Goal: Information Seeking & Learning: Learn about a topic

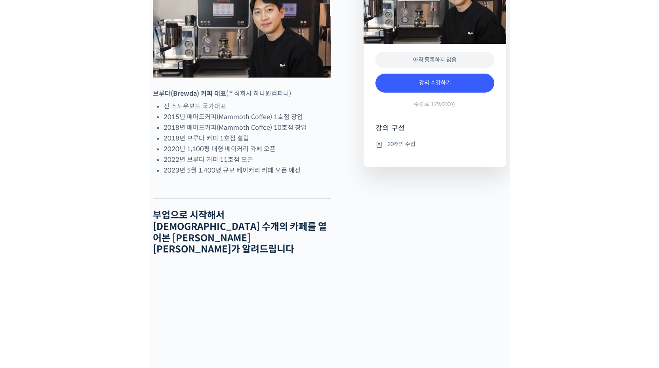
scroll to position [322, 0]
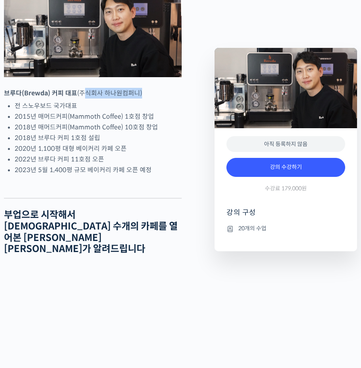
drag, startPoint x: 82, startPoint y: 103, endPoint x: 140, endPoint y: 104, distance: 58.6
click at [140, 99] on p "브루다(Brewda) 커피 대표 (주식회사 하나원컴퍼니)" at bounding box center [93, 93] width 178 height 11
copy p "주식회사 하나원컴퍼니"
click at [79, 165] on li "2022년 브루다 커피 11호점 오픈" at bounding box center [98, 159] width 167 height 11
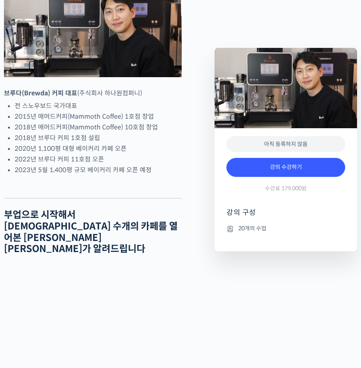
drag, startPoint x: 211, startPoint y: 288, endPoint x: 506, endPoint y: 287, distance: 294.5
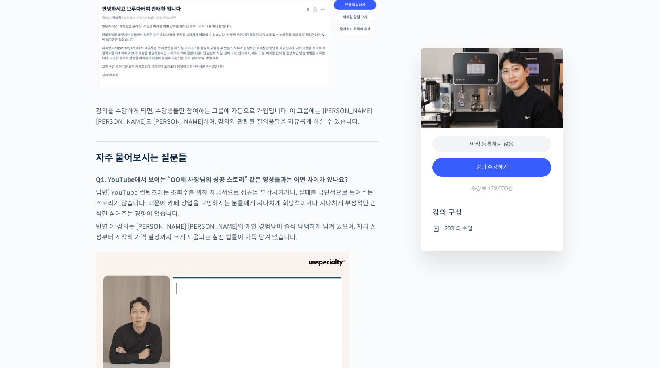
scroll to position [2433, 0]
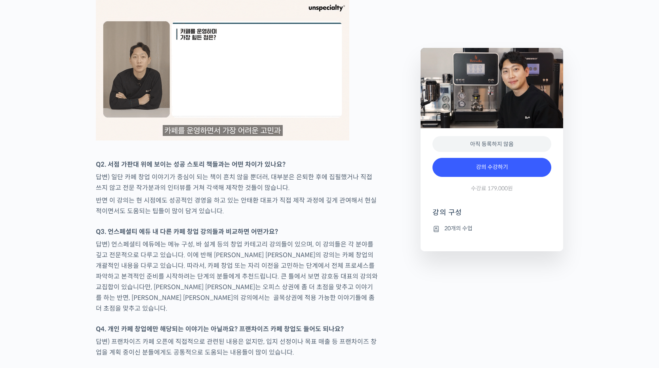
drag, startPoint x: 75, startPoint y: 315, endPoint x: 74, endPoint y: 324, distance: 9.2
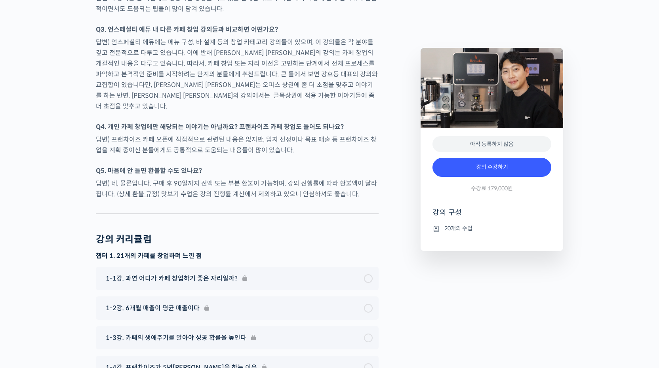
drag, startPoint x: 74, startPoint y: 324, endPoint x: 72, endPoint y: 343, distance: 19.5
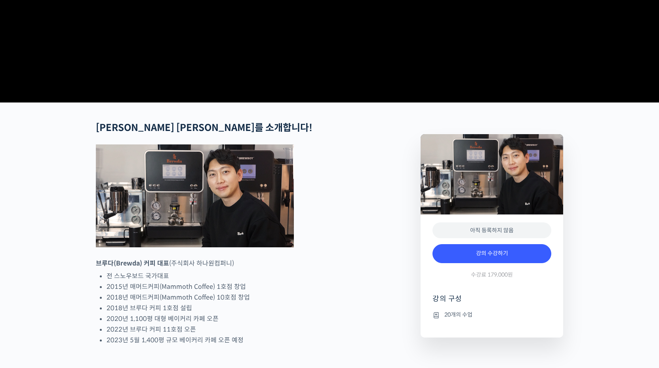
scroll to position [0, 0]
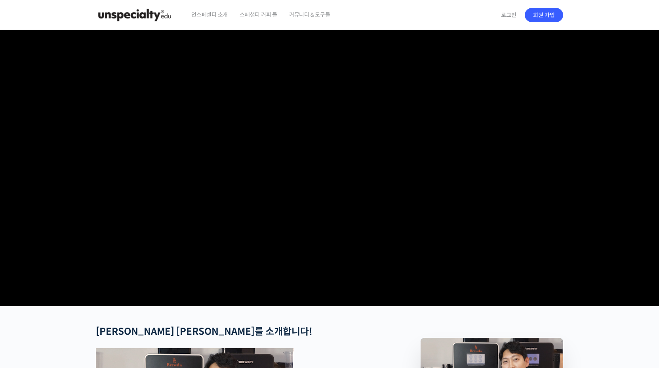
click at [219, 17] on span "언스페셜티 소개" at bounding box center [209, 15] width 36 height 30
click at [215, 39] on video at bounding box center [329, 166] width 467 height 273
click at [80, 167] on section at bounding box center [329, 168] width 659 height 276
click at [149, 19] on img at bounding box center [135, 15] width 78 height 24
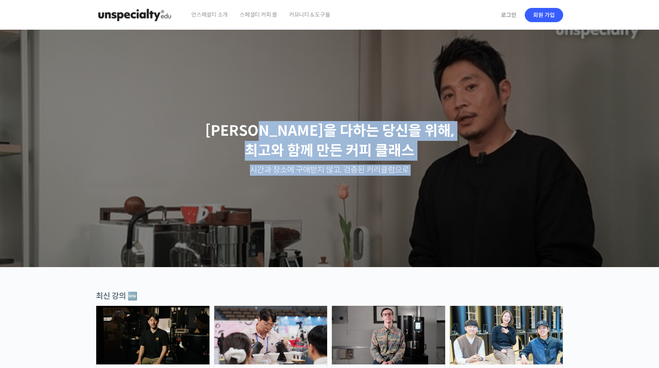
drag, startPoint x: 318, startPoint y: 129, endPoint x: 432, endPoint y: 189, distance: 129.3
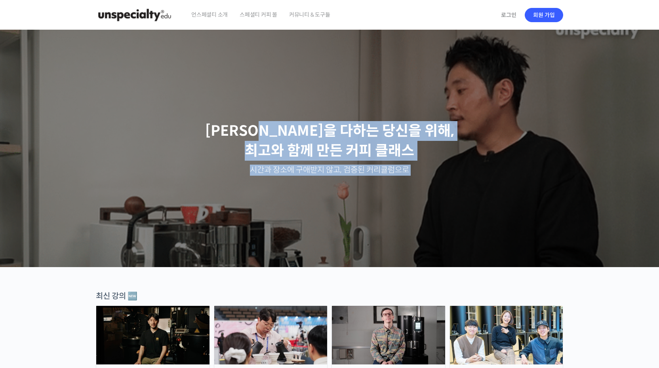
click at [428, 194] on div "최선을 다하는 당신을 위해, 최고와 함께 만든 커피 클래스 시간과 장소에 구애받지 않고, 검증된 커리큘럼으로 주성현 로스터님 Benjamin …" at bounding box center [329, 149] width 659 height 238
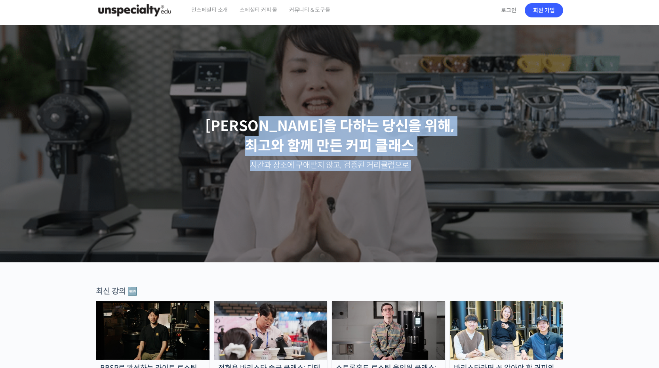
drag, startPoint x: 511, startPoint y: 130, endPoint x: 491, endPoint y: 126, distance: 20.9
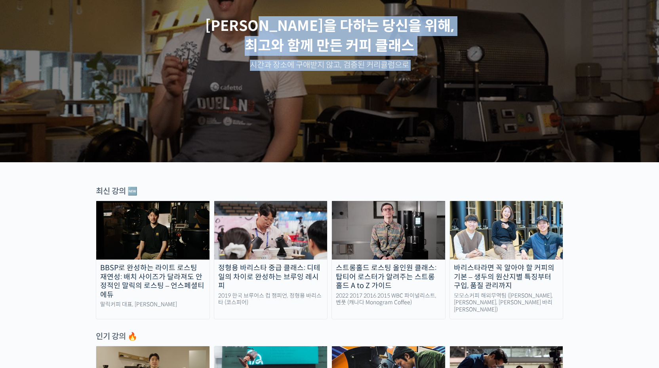
scroll to position [2581, 0]
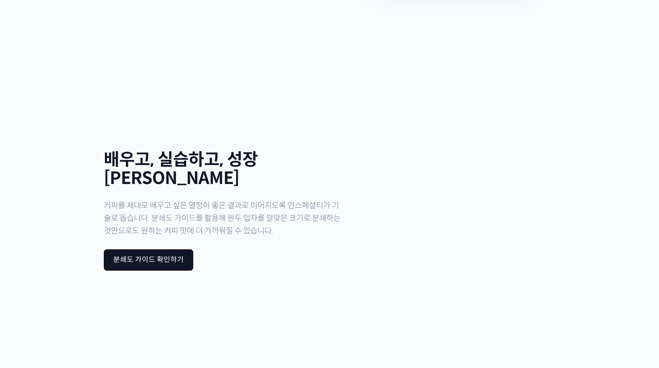
drag, startPoint x: 180, startPoint y: 62, endPoint x: 140, endPoint y: 314, distance: 255.4
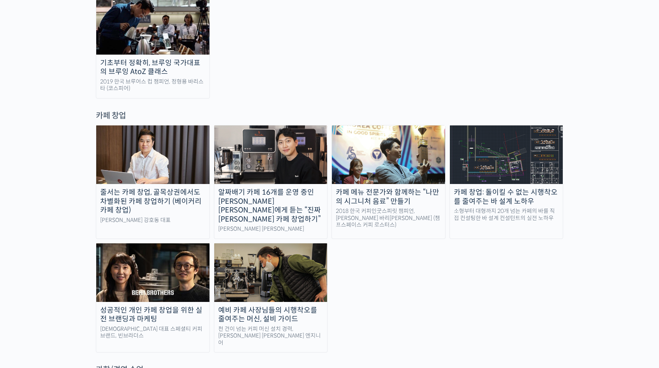
scroll to position [1525, 0]
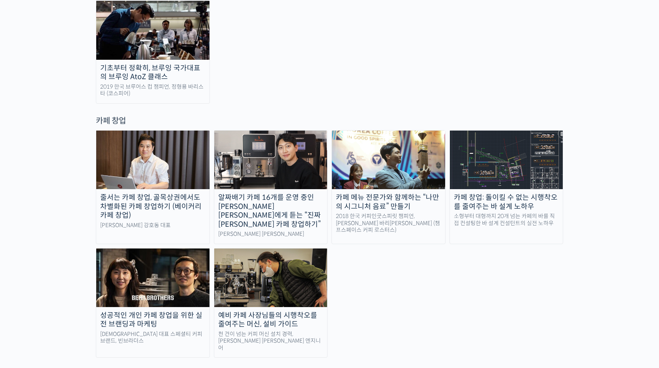
click at [278, 131] on img at bounding box center [270, 160] width 113 height 59
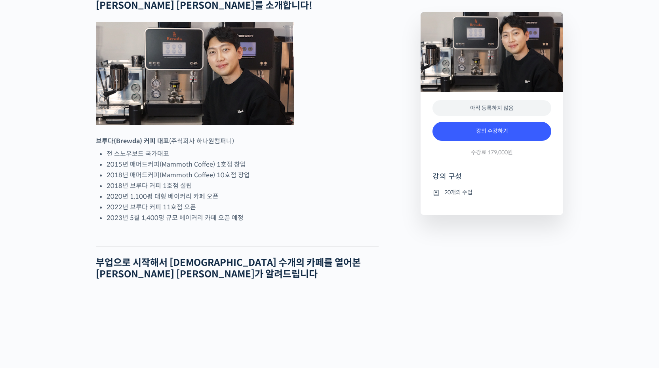
scroll to position [396, 0]
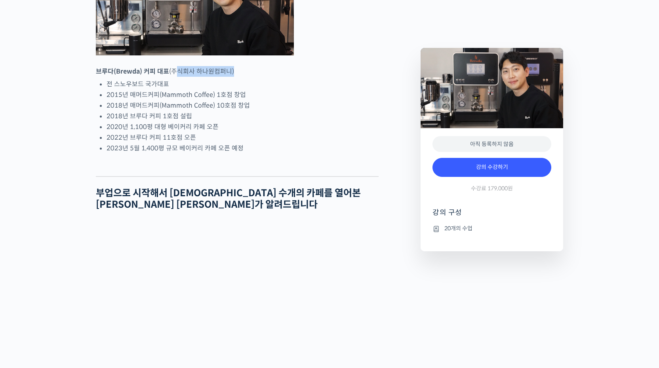
drag, startPoint x: 232, startPoint y: 100, endPoint x: 171, endPoint y: 99, distance: 61.0
click at [171, 77] on p "브루다(Brewda) 커피 대표 (주식회사 하나원컴퍼니)" at bounding box center [237, 71] width 283 height 11
copy p "주식회사 하나원컴퍼니"
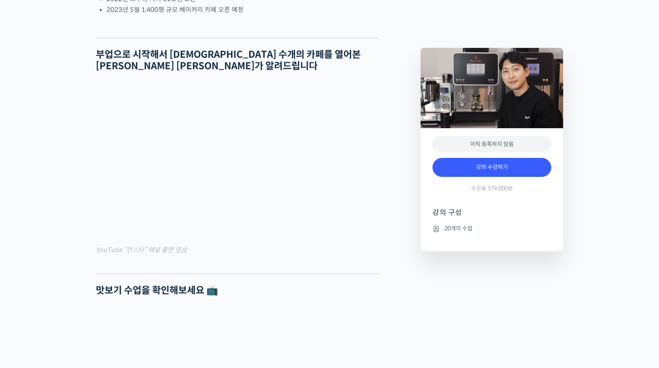
scroll to position [528, 0]
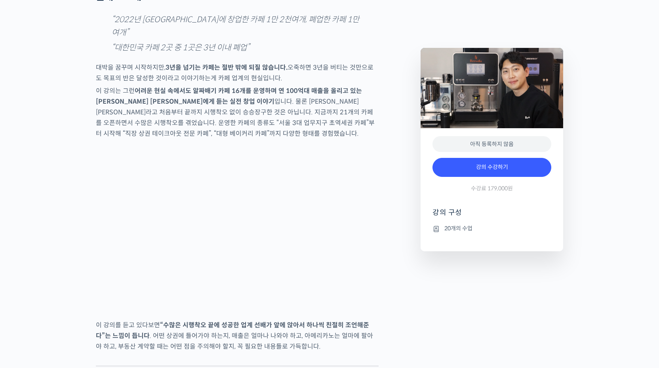
scroll to position [1056, 0]
